Goal: Check status: Check status

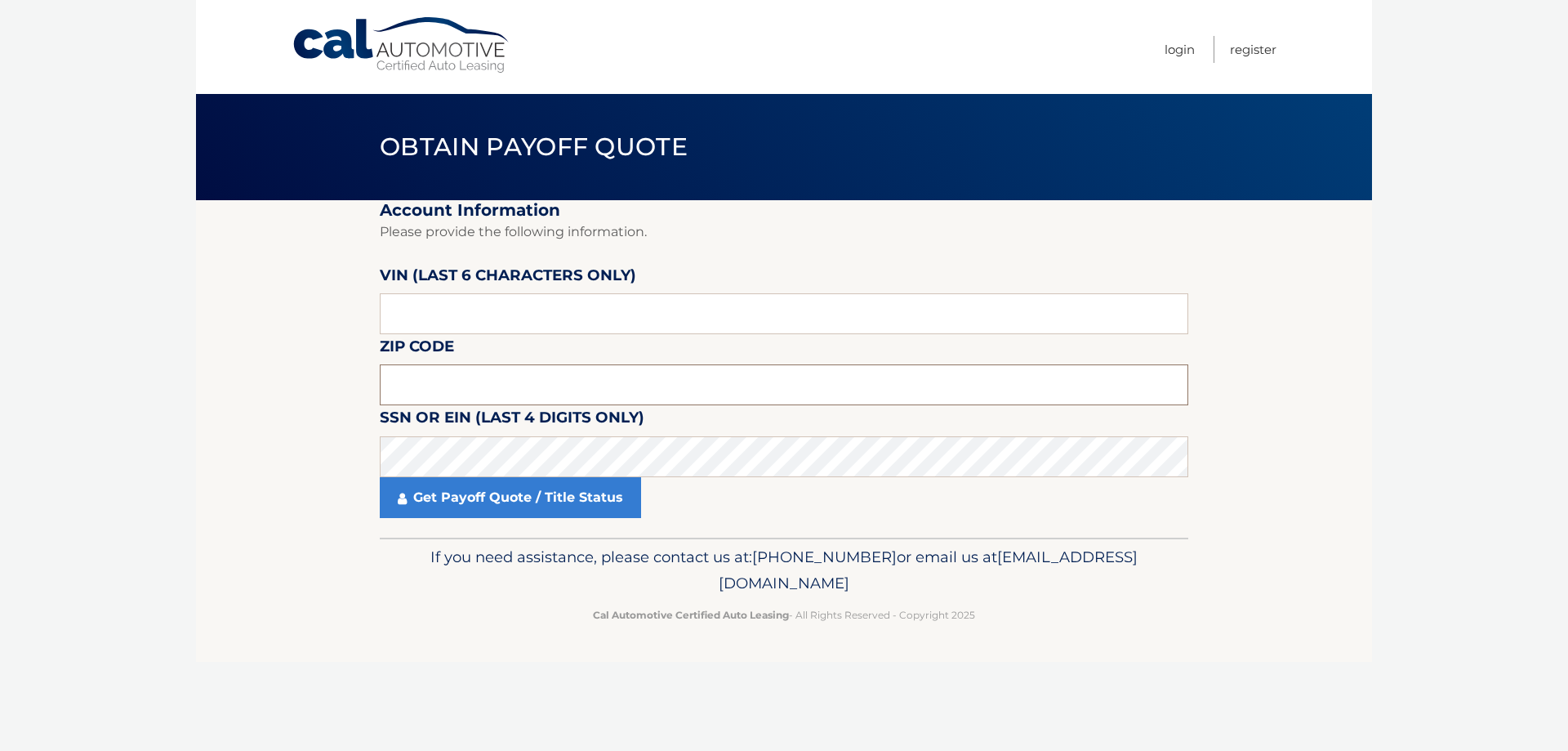
click at [438, 373] on input "text" at bounding box center [784, 384] width 809 height 41
type input "03244"
click at [525, 503] on link "Get Payoff Quote / Title Status" at bounding box center [510, 497] width 261 height 41
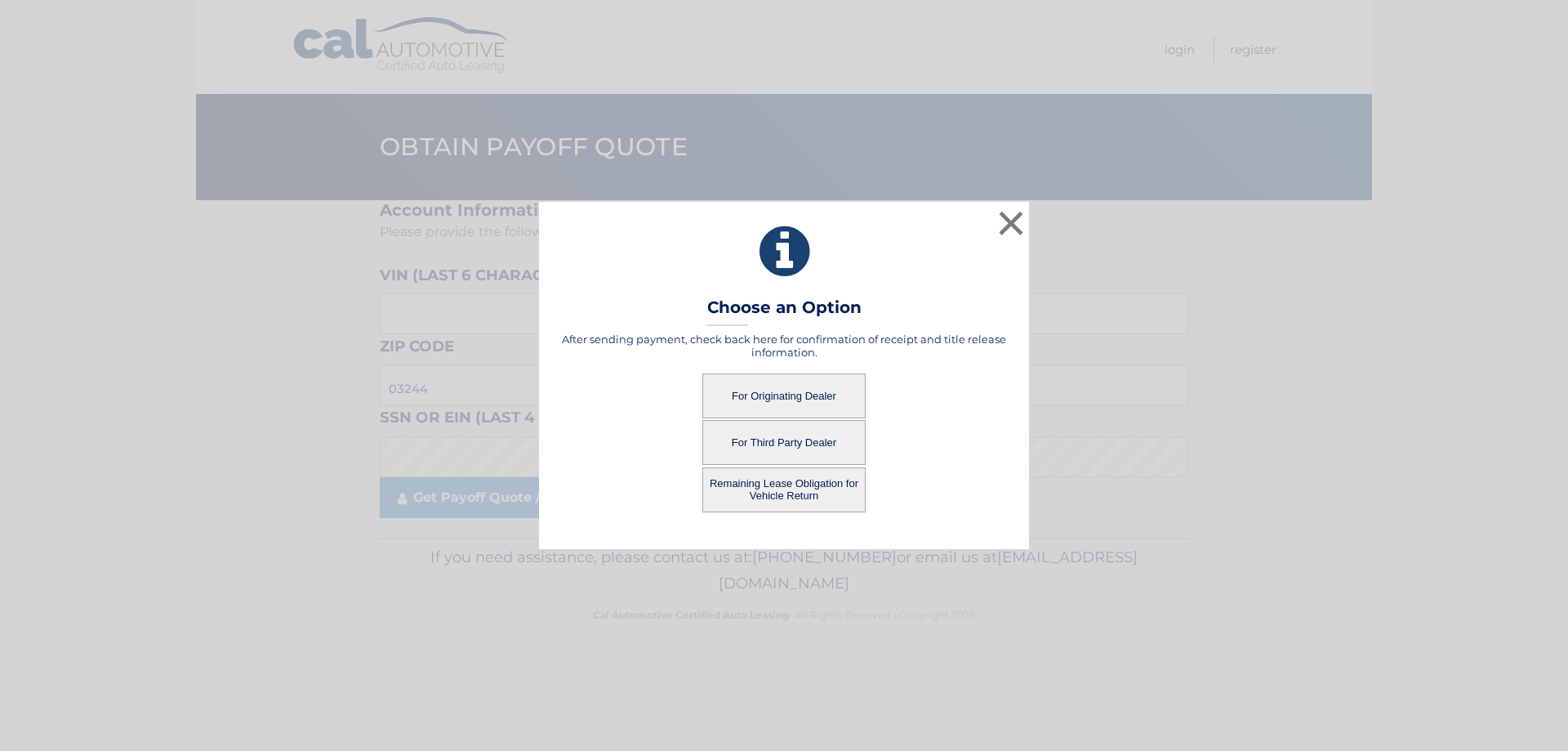
click at [783, 394] on button "For Originating Dealer" at bounding box center [784, 396] width 163 height 45
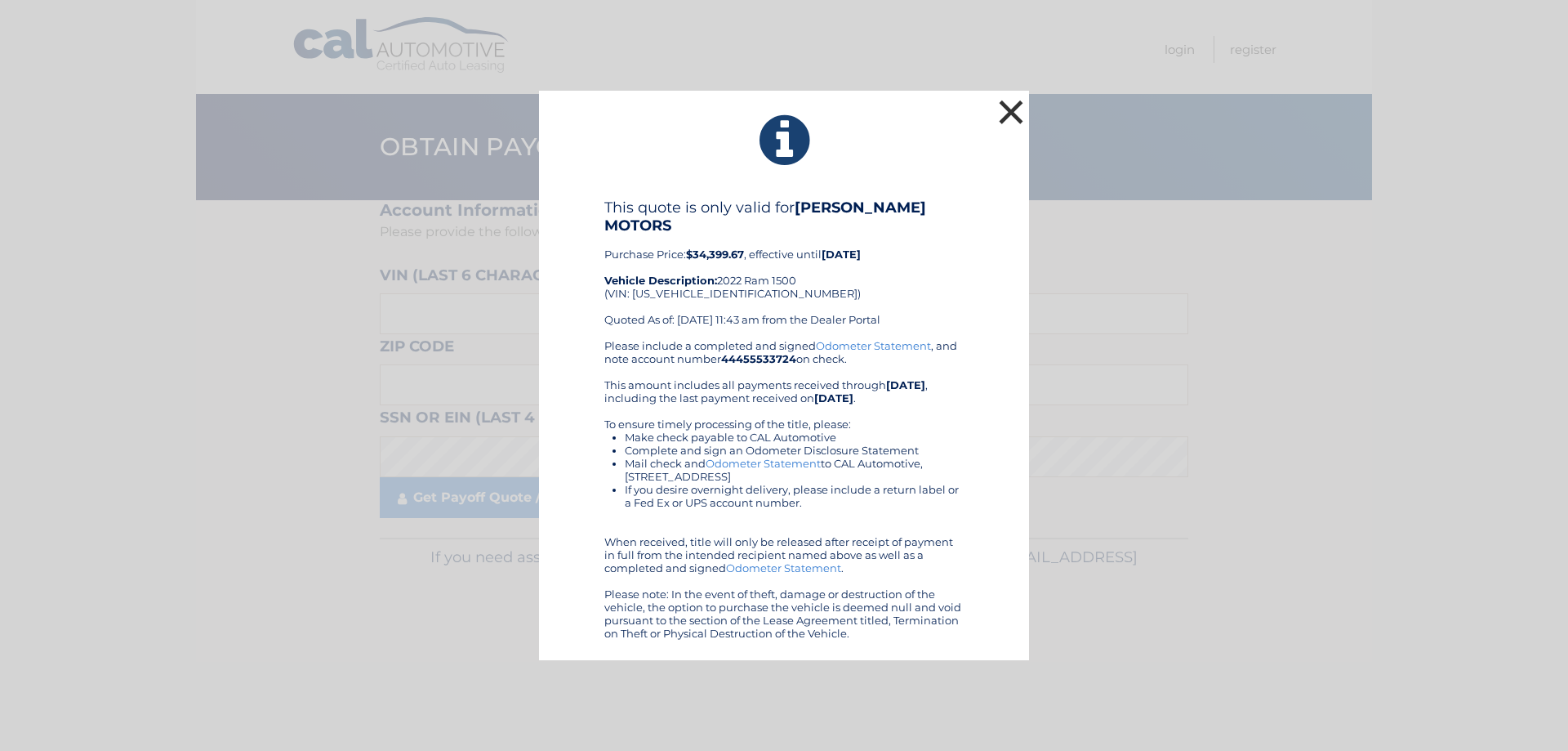
click at [1002, 124] on button "×" at bounding box center [1011, 111] width 33 height 33
